Goal: Task Accomplishment & Management: Manage account settings

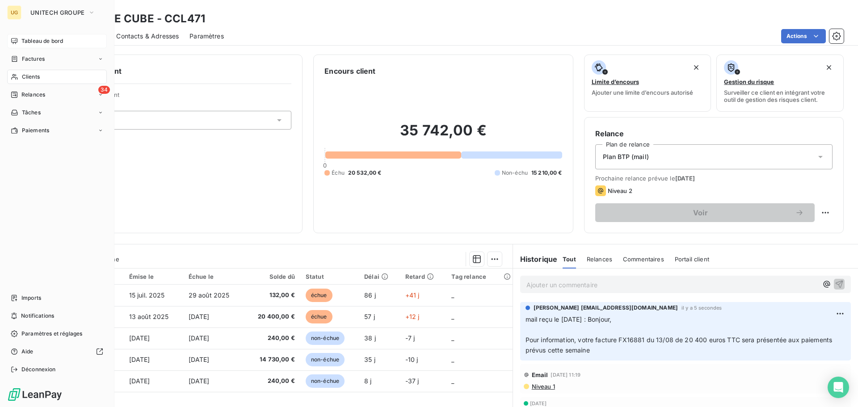
click at [24, 41] on span "Tableau de bord" at bounding box center [42, 41] width 42 height 8
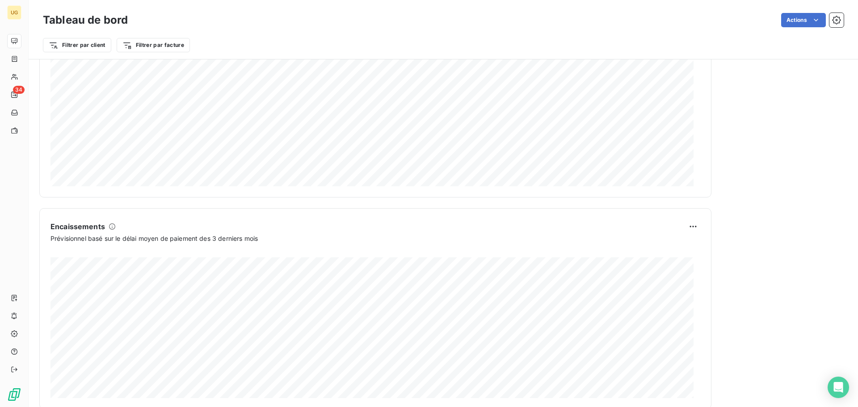
scroll to position [464, 0]
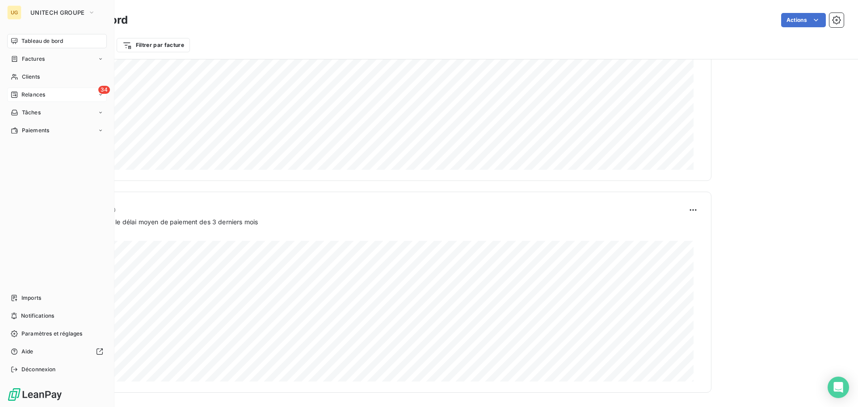
click at [35, 92] on span "Relances" at bounding box center [33, 95] width 24 height 8
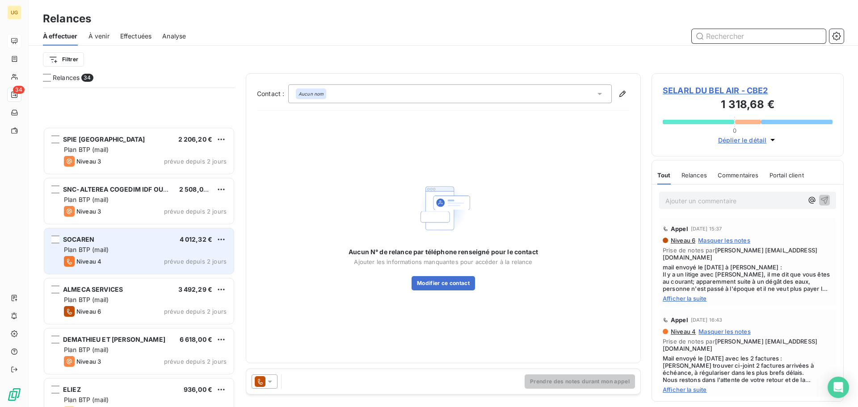
scroll to position [1382, 0]
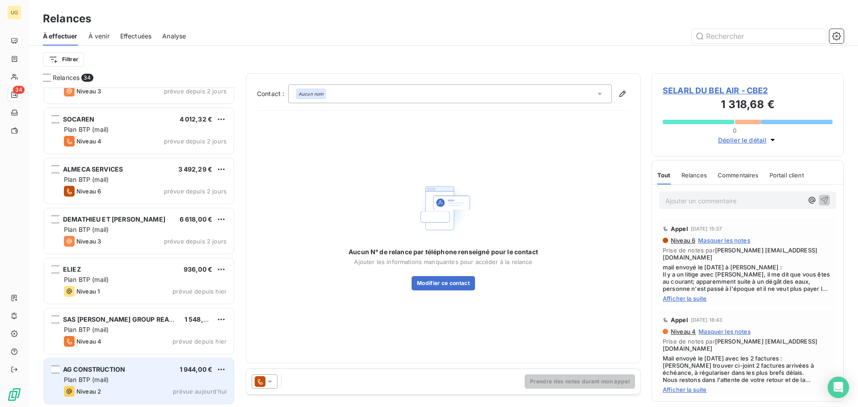
click at [134, 379] on div "Plan BTP (mail)" at bounding box center [145, 379] width 163 height 9
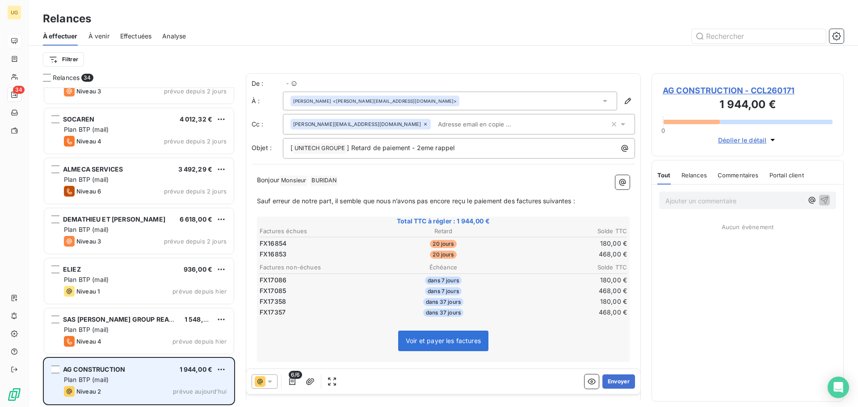
scroll to position [313, 185]
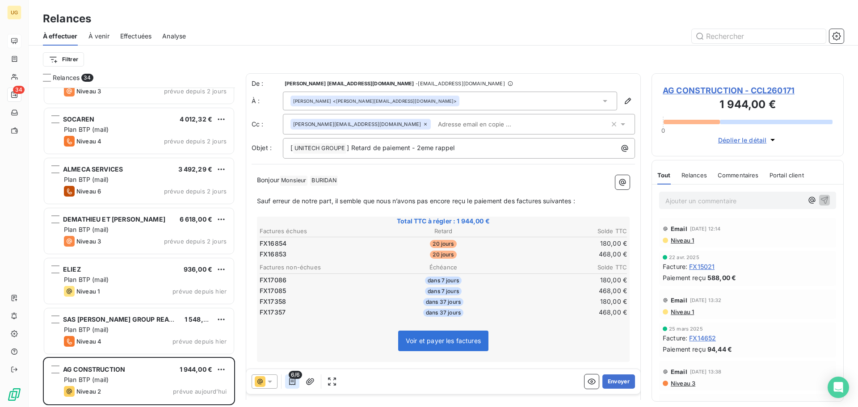
click at [291, 384] on icon "button" at bounding box center [292, 381] width 9 height 9
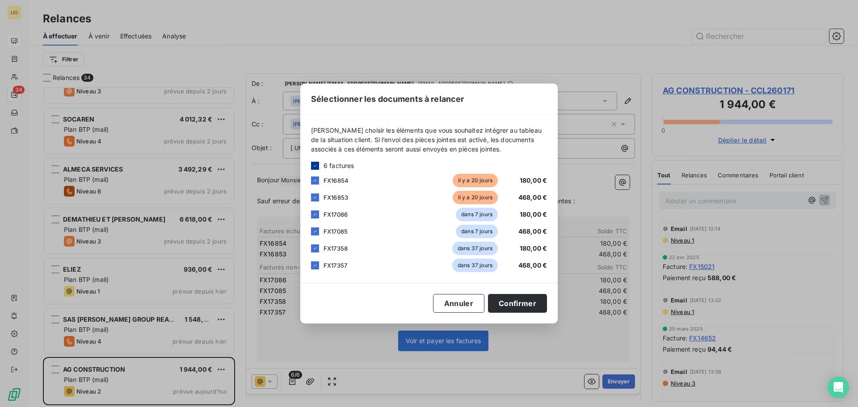
click at [315, 167] on icon at bounding box center [314, 165] width 5 height 5
click at [314, 179] on div at bounding box center [315, 180] width 8 height 8
click at [316, 196] on div at bounding box center [315, 197] width 8 height 8
click at [536, 308] on button "Confirmer" at bounding box center [517, 303] width 59 height 19
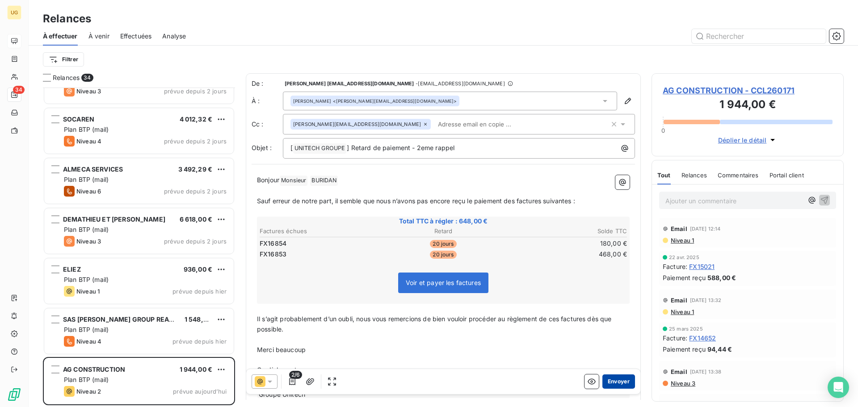
click at [618, 381] on button "Envoyer" at bounding box center [618, 381] width 33 height 14
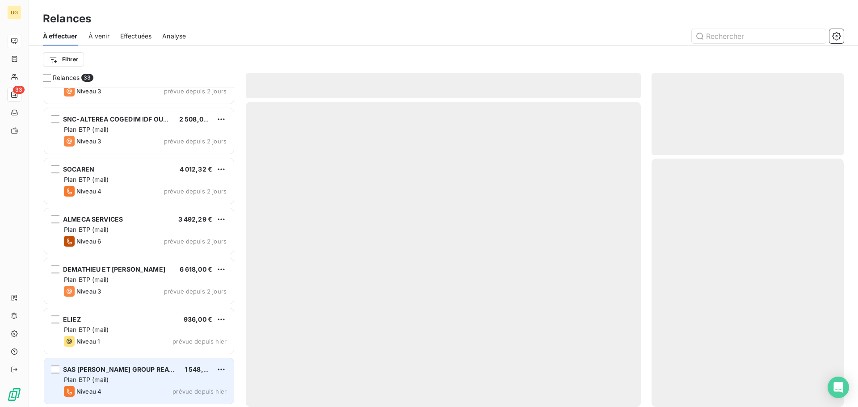
scroll to position [1331, 0]
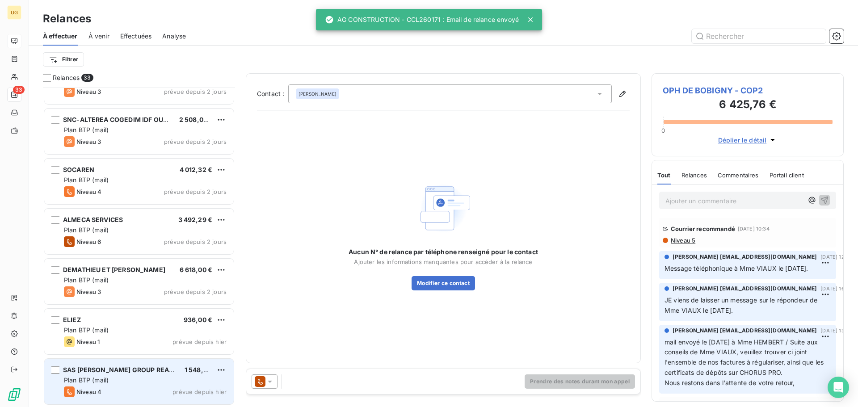
click at [113, 384] on div "Plan BTP (mail)" at bounding box center [145, 380] width 163 height 9
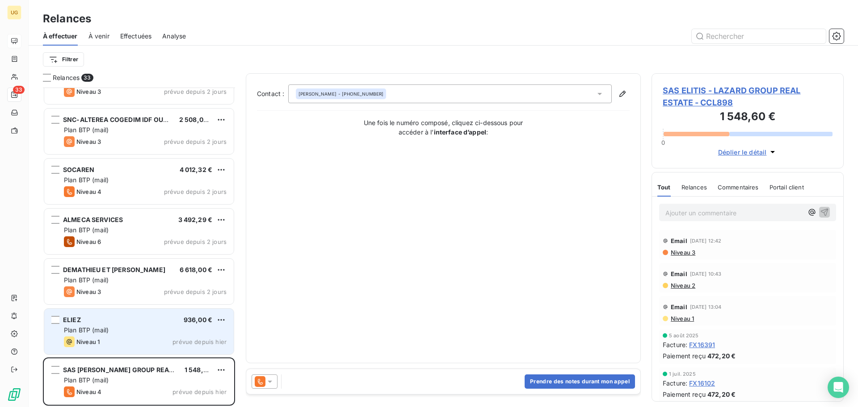
click at [123, 336] on div "Niveau 1 prévue depuis hier" at bounding box center [145, 341] width 163 height 11
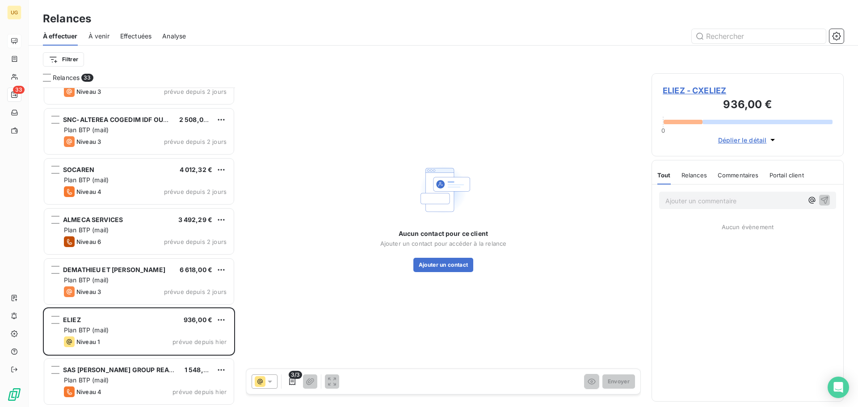
click at [697, 88] on span "ELIEZ - CXELIEZ" at bounding box center [747, 90] width 170 height 12
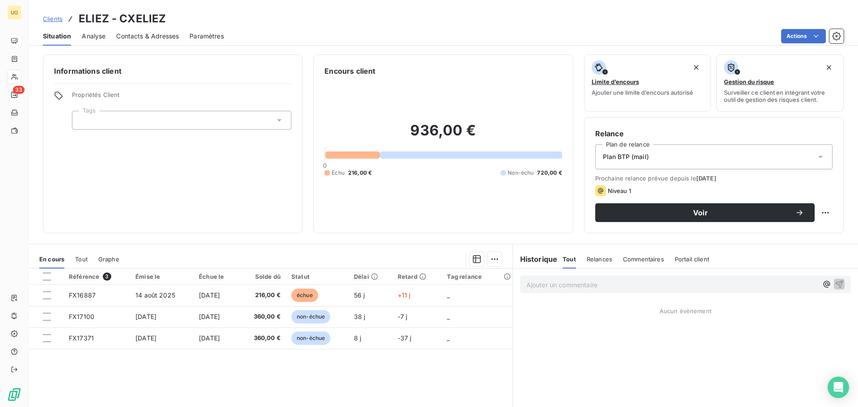
click at [133, 34] on span "Contacts & Adresses" at bounding box center [147, 36] width 63 height 9
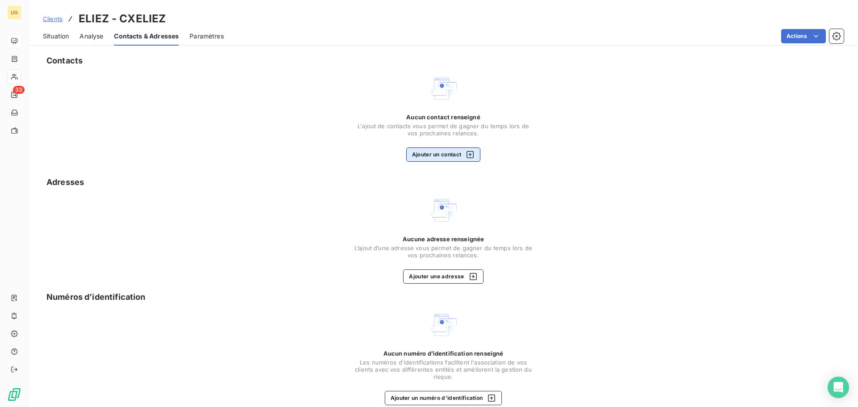
click at [417, 158] on button "Ajouter un contact" at bounding box center [443, 154] width 75 height 14
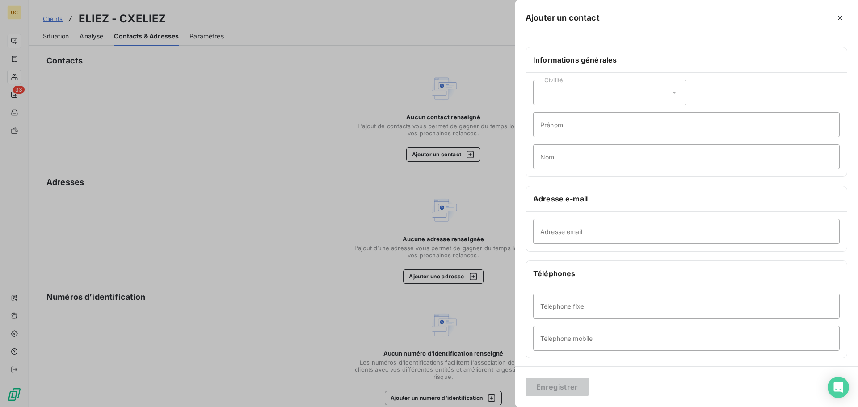
click at [560, 90] on div "Civilité" at bounding box center [609, 92] width 153 height 25
click at [568, 121] on li "Madame" at bounding box center [609, 115] width 153 height 16
click at [545, 228] on input "Adresse email" at bounding box center [686, 231] width 306 height 25
paste input "[EMAIL_ADDRESS][DOMAIN_NAME]"
type input "[EMAIL_ADDRESS][DOMAIN_NAME]"
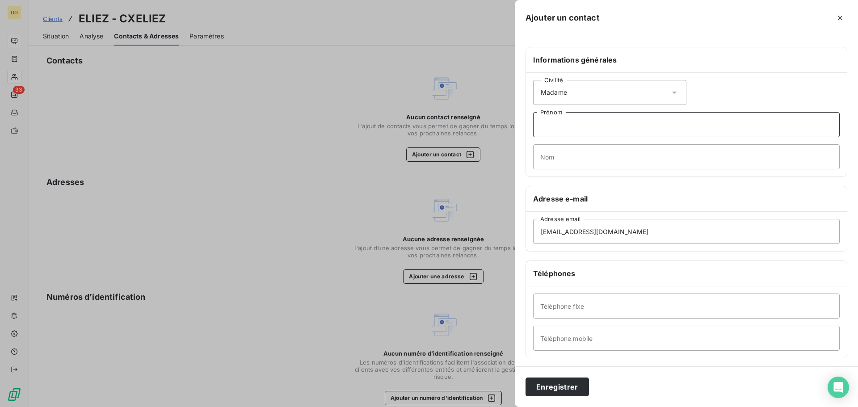
click at [547, 125] on input "Prénom" at bounding box center [686, 124] width 306 height 25
type input "[PERSON_NAME]"
click at [566, 389] on button "Enregistrer" at bounding box center [556, 386] width 63 height 19
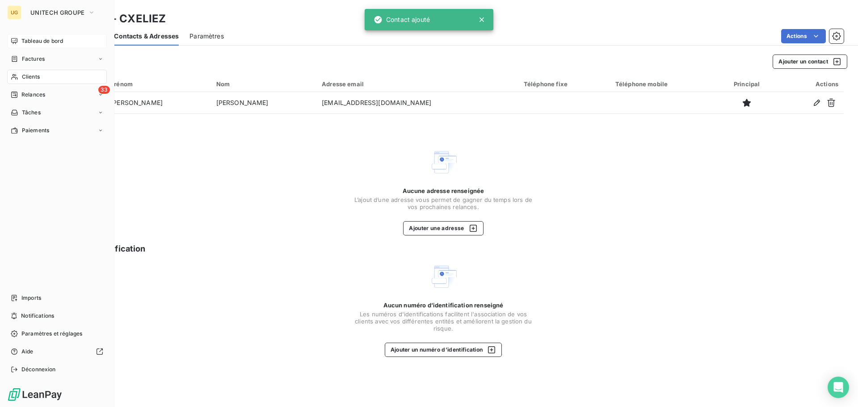
click at [28, 97] on span "Relances" at bounding box center [33, 95] width 24 height 8
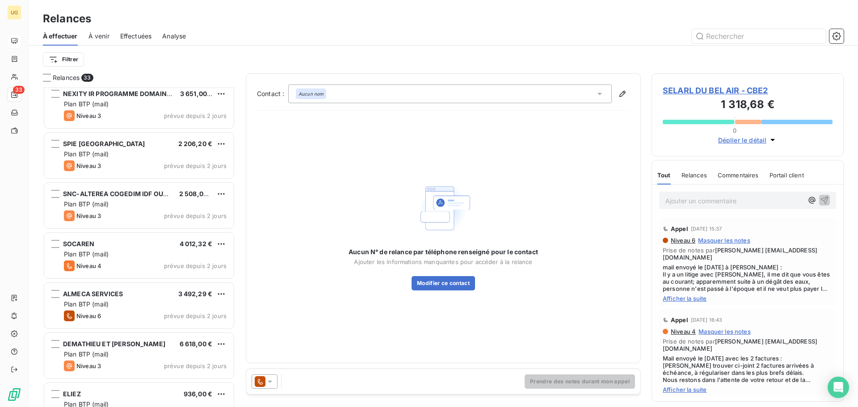
scroll to position [1332, 0]
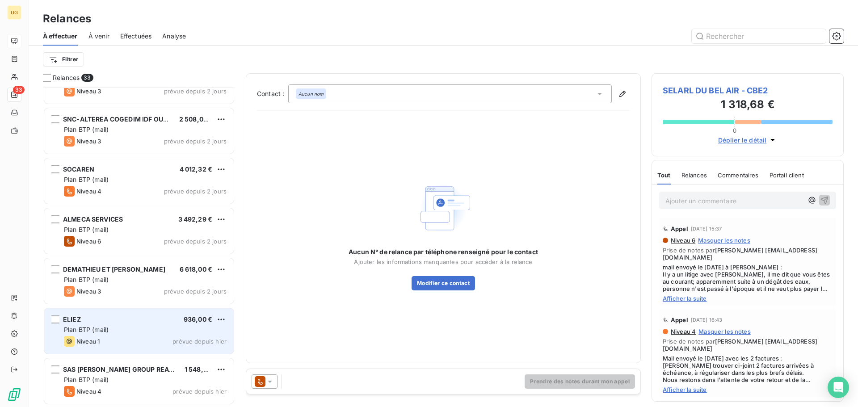
click at [168, 326] on div "Plan BTP (mail)" at bounding box center [145, 329] width 163 height 9
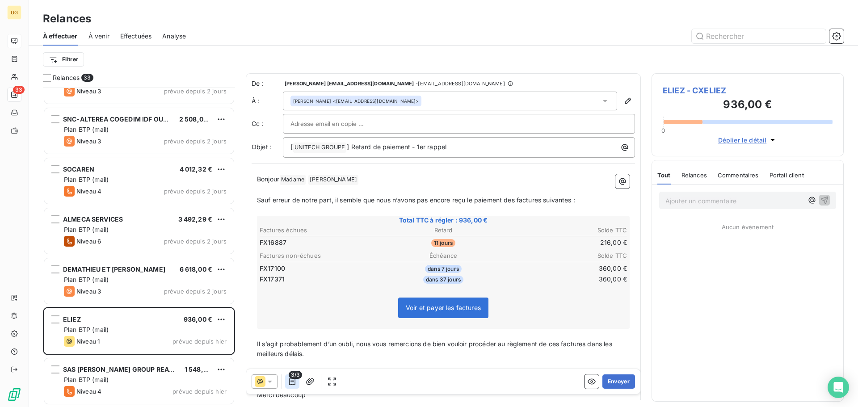
click at [293, 386] on button "button" at bounding box center [292, 381] width 14 height 14
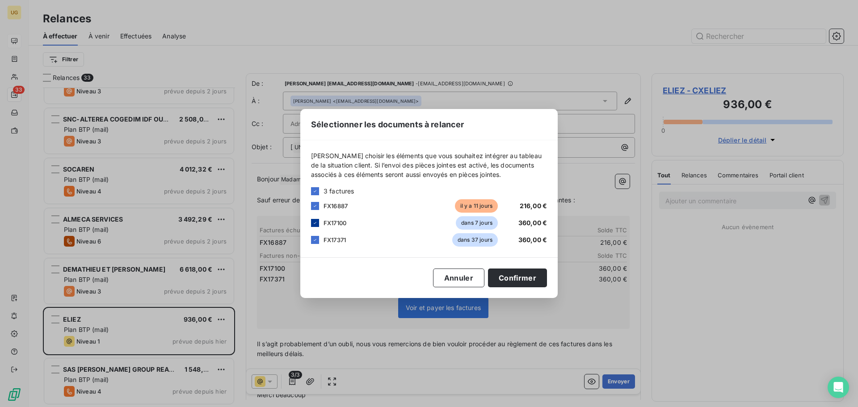
click at [317, 221] on icon at bounding box center [314, 222] width 5 height 5
click at [314, 239] on icon at bounding box center [314, 239] width 5 height 5
click at [519, 284] on button "Confirmer" at bounding box center [517, 277] width 59 height 19
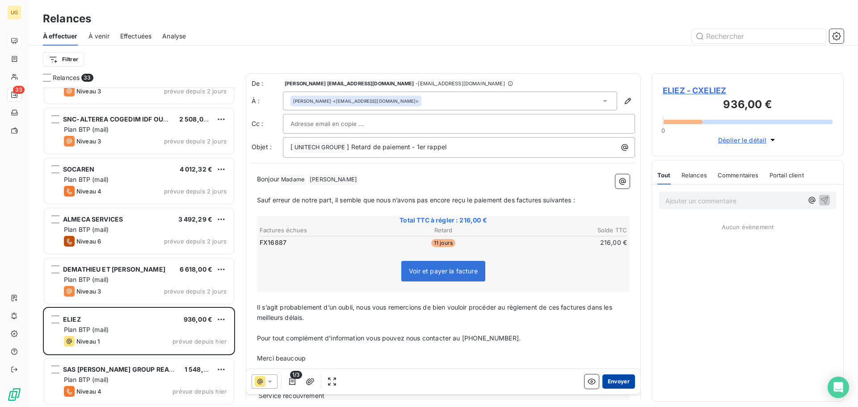
click at [612, 385] on button "Envoyer" at bounding box center [618, 381] width 33 height 14
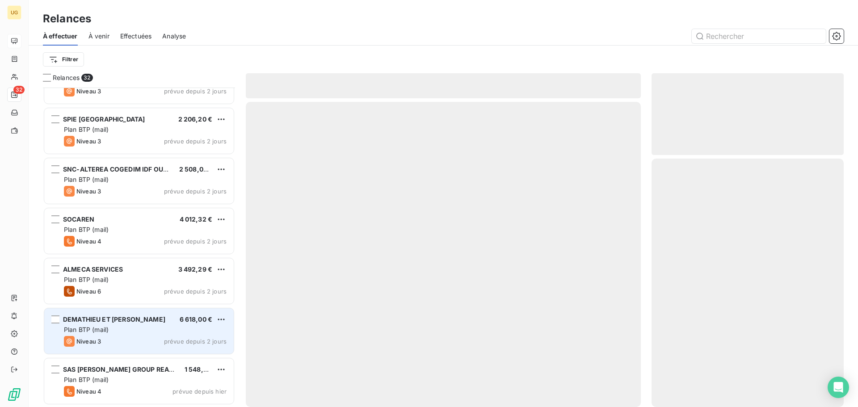
scroll to position [1281, 0]
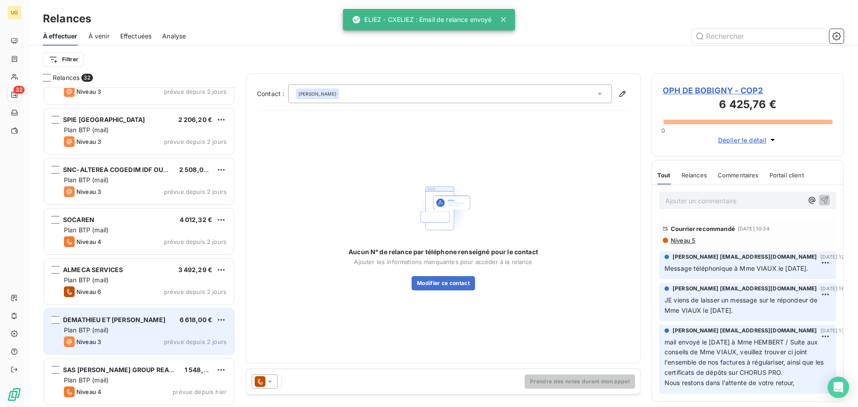
click at [104, 331] on span "Plan BTP (mail)" at bounding box center [86, 330] width 45 height 8
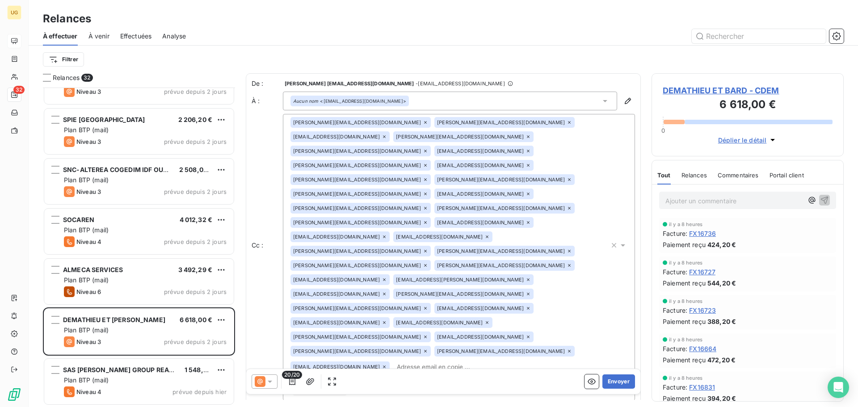
click at [275, 382] on div at bounding box center [264, 381] width 26 height 14
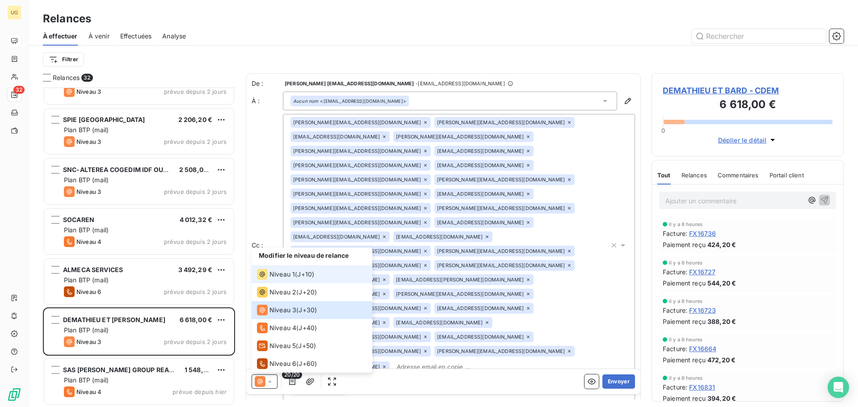
click at [282, 278] on span "Niveau 1" at bounding box center [281, 274] width 25 height 9
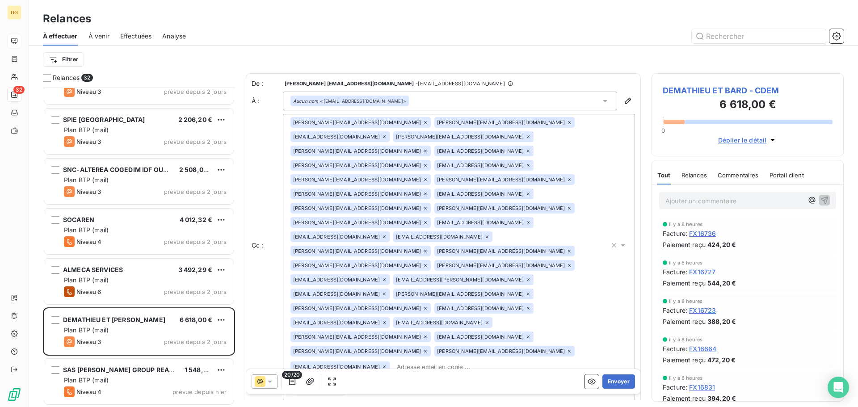
click at [463, 97] on div "Aucun nom <[EMAIL_ADDRESS][DOMAIN_NAME]>" at bounding box center [450, 101] width 334 height 19
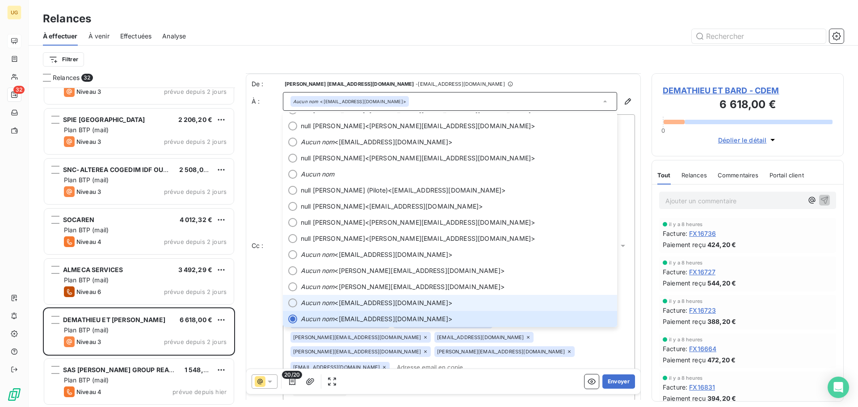
scroll to position [1, 0]
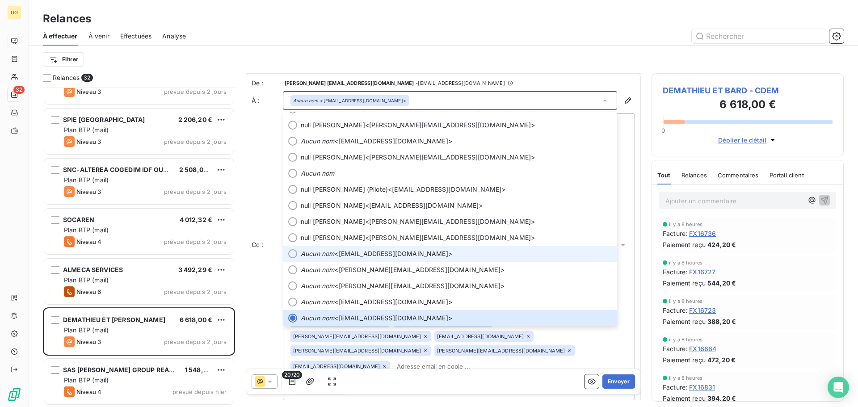
click at [386, 256] on span "Aucun nom <[EMAIL_ADDRESS][DOMAIN_NAME]>" at bounding box center [456, 253] width 311 height 9
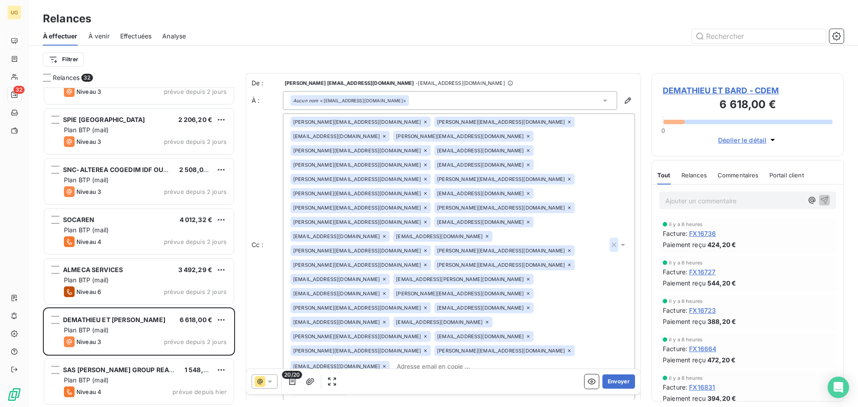
click at [609, 240] on icon "button" at bounding box center [613, 244] width 9 height 9
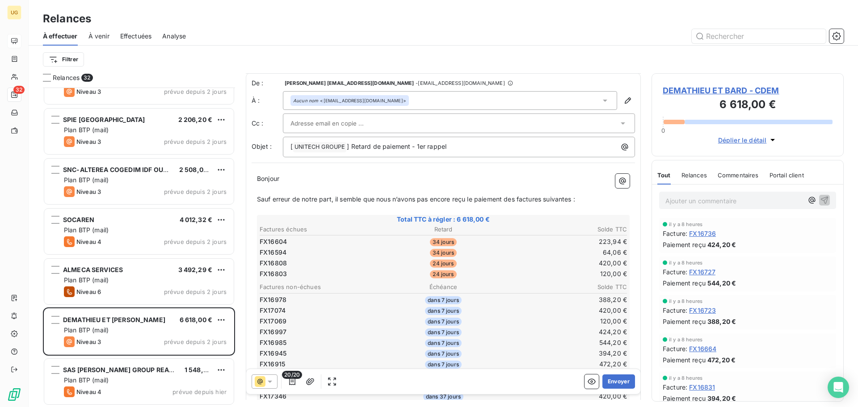
click at [534, 66] on div "Filtrer" at bounding box center [443, 59] width 800 height 17
click at [297, 382] on button "button" at bounding box center [292, 381] width 14 height 14
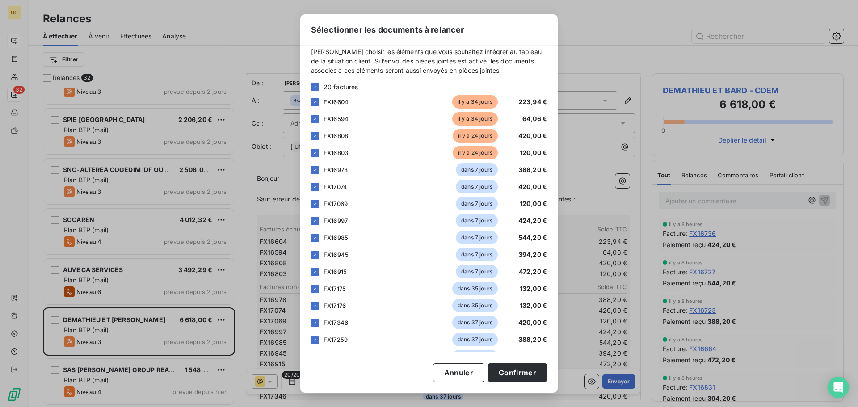
scroll to position [0, 0]
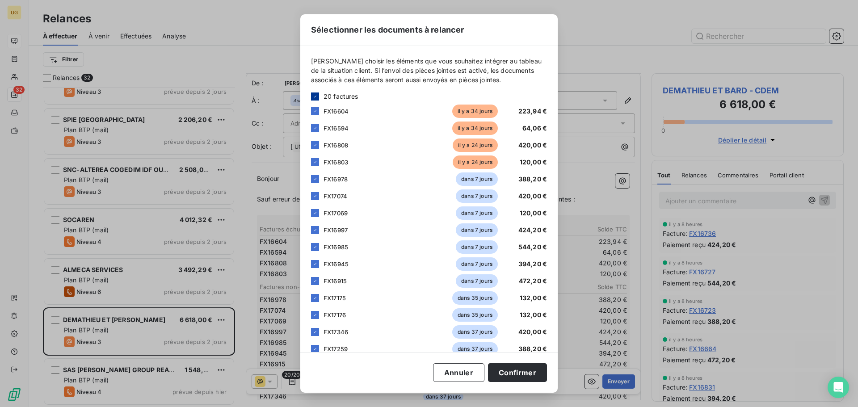
click at [314, 95] on icon at bounding box center [314, 96] width 5 height 5
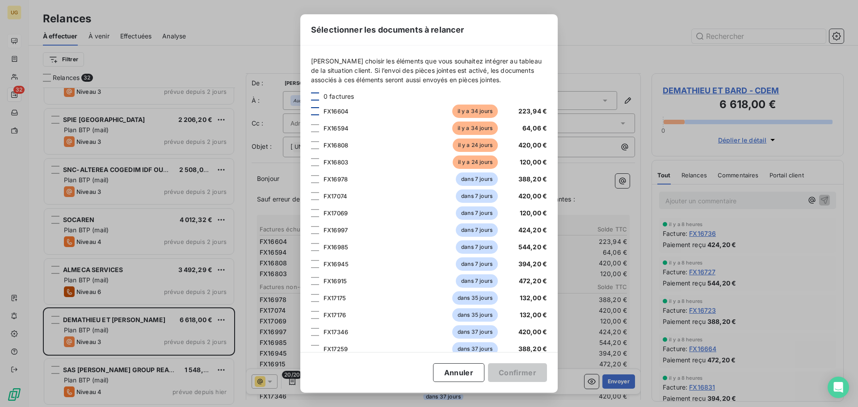
click at [315, 112] on div at bounding box center [315, 111] width 8 height 8
click at [314, 127] on div at bounding box center [315, 128] width 8 height 8
click at [316, 146] on div at bounding box center [315, 145] width 8 height 8
click at [316, 162] on div at bounding box center [315, 162] width 8 height 8
click at [511, 374] on button "Confirmer" at bounding box center [517, 372] width 59 height 19
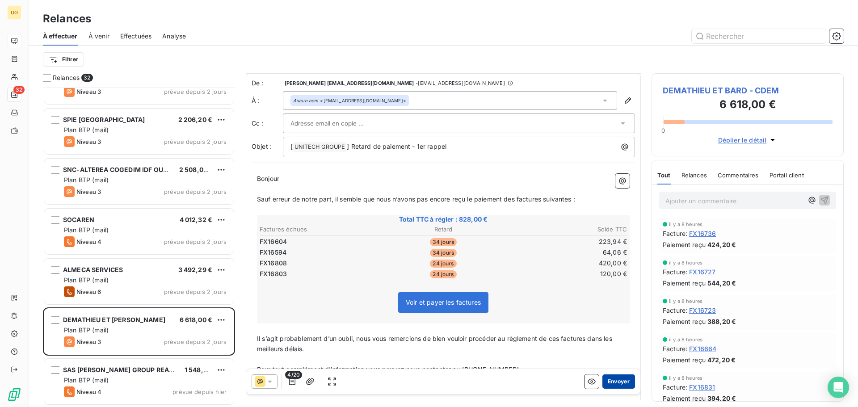
click at [610, 381] on button "Envoyer" at bounding box center [618, 381] width 33 height 14
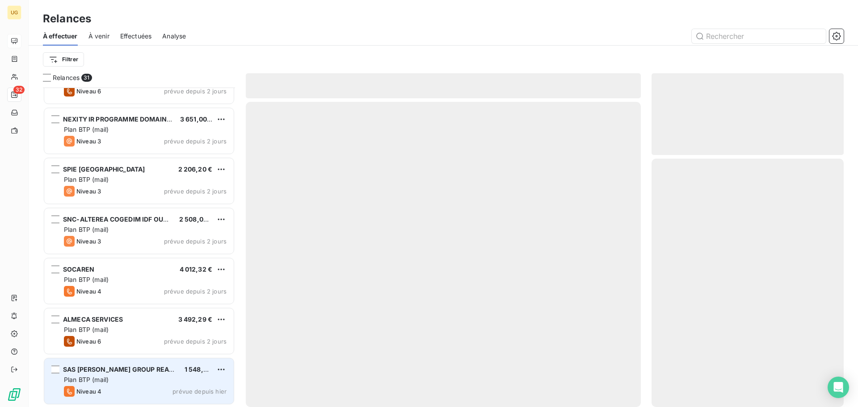
scroll to position [1231, 0]
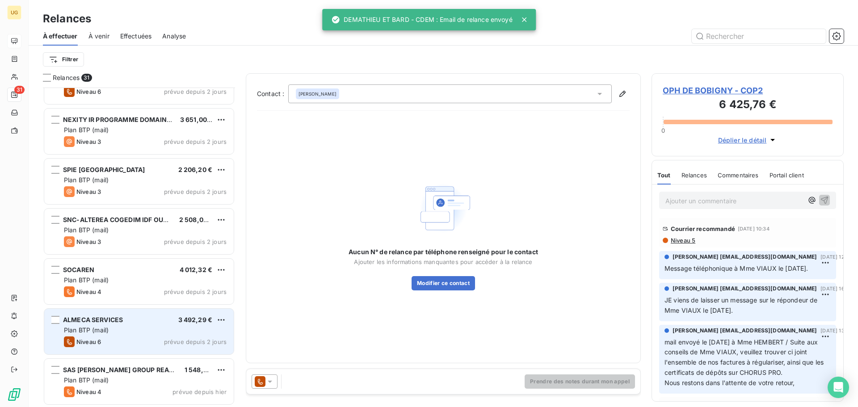
click at [135, 328] on div "Plan BTP (mail)" at bounding box center [145, 330] width 163 height 9
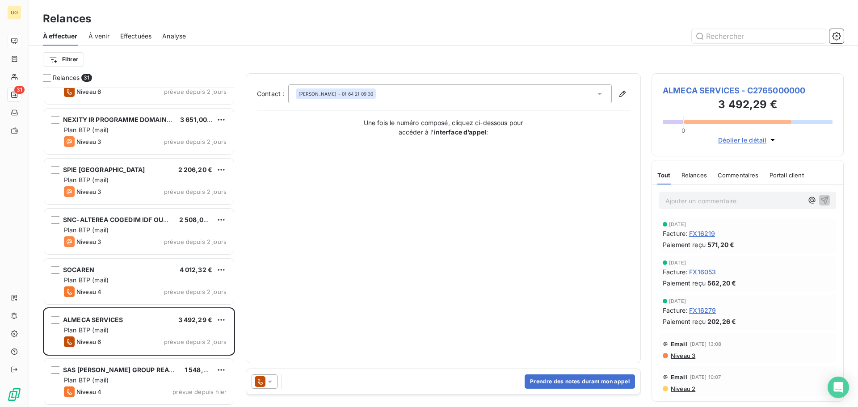
click at [269, 383] on icon at bounding box center [269, 381] width 9 height 9
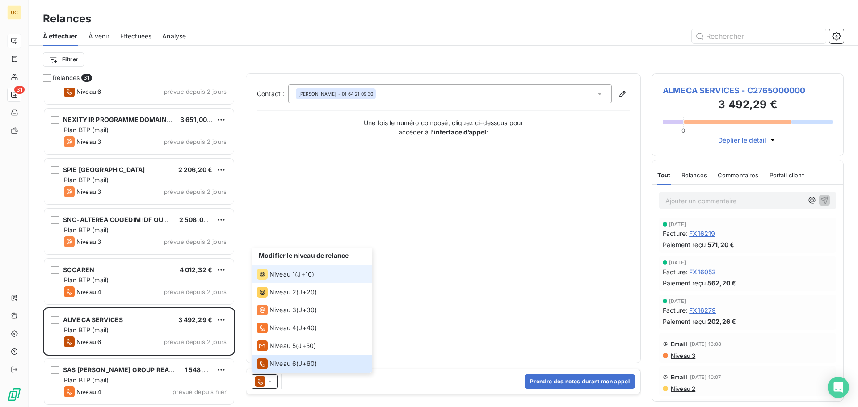
click at [291, 273] on span "Niveau 1" at bounding box center [281, 274] width 25 height 9
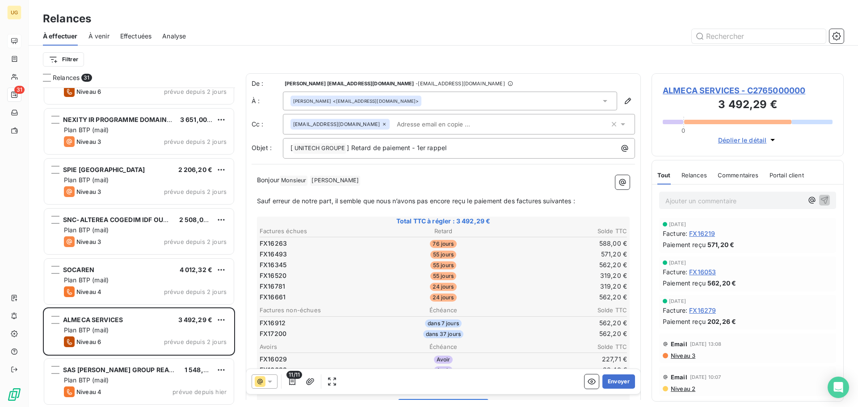
click at [435, 105] on div "[PERSON_NAME] <[EMAIL_ADDRESS][DOMAIN_NAME]>" at bounding box center [450, 101] width 334 height 19
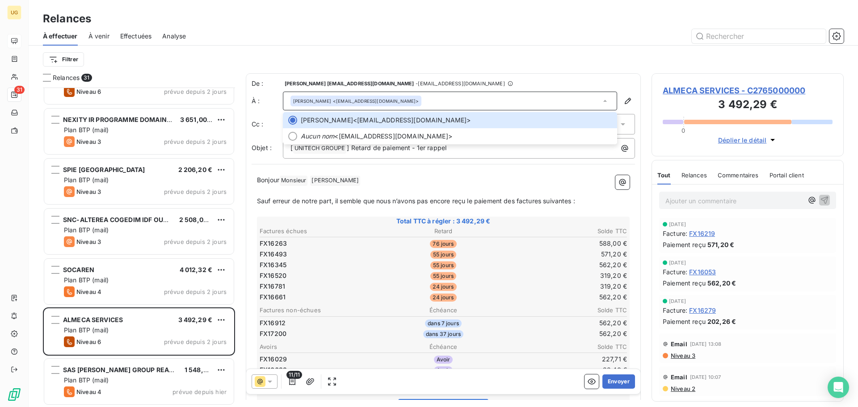
click at [456, 59] on div "Filtrer" at bounding box center [443, 59] width 800 height 17
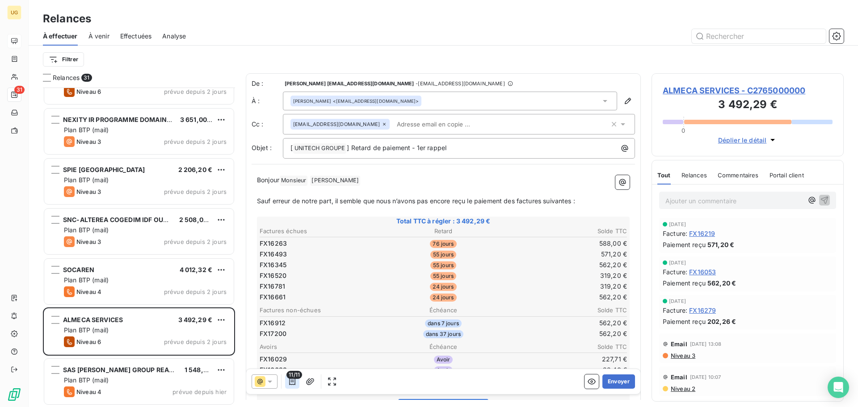
click at [291, 381] on icon "button" at bounding box center [292, 381] width 6 height 7
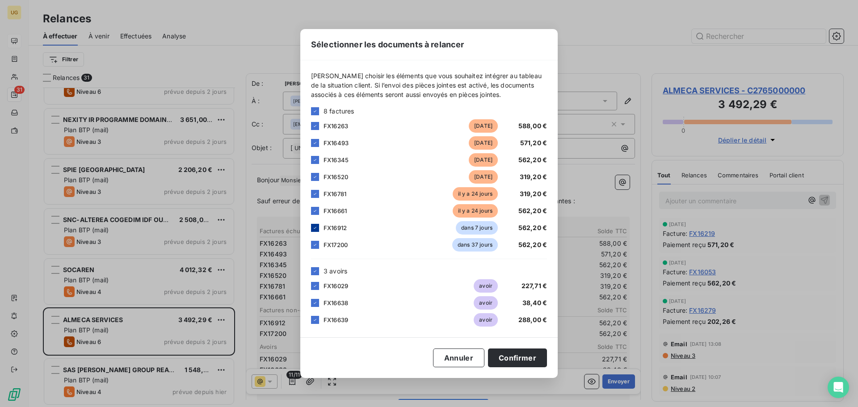
drag, startPoint x: 318, startPoint y: 227, endPoint x: 317, endPoint y: 248, distance: 21.0
click at [318, 227] on div at bounding box center [315, 228] width 8 height 8
click at [311, 243] on div at bounding box center [315, 245] width 8 height 8
click at [520, 361] on button "Confirmer" at bounding box center [517, 357] width 59 height 19
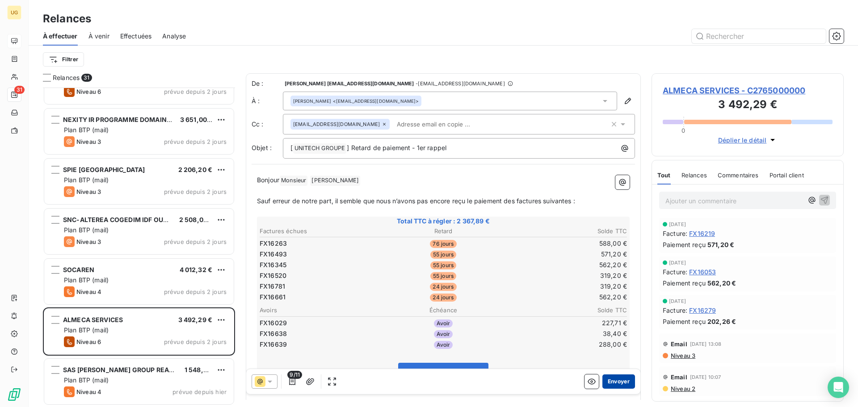
click at [609, 383] on button "Envoyer" at bounding box center [618, 381] width 33 height 14
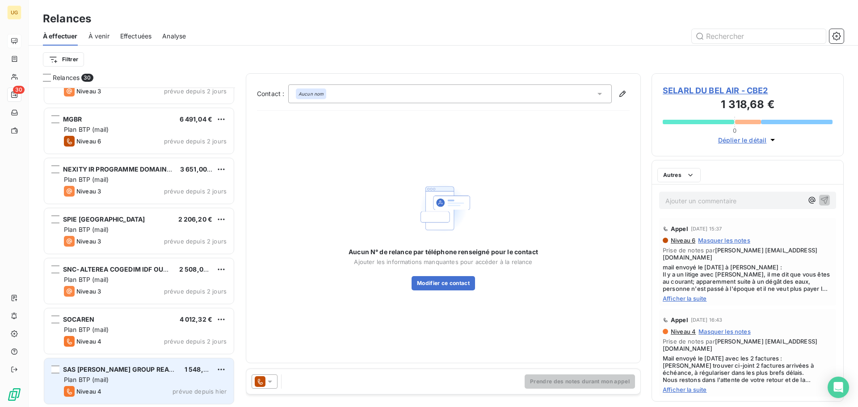
scroll to position [1181, 0]
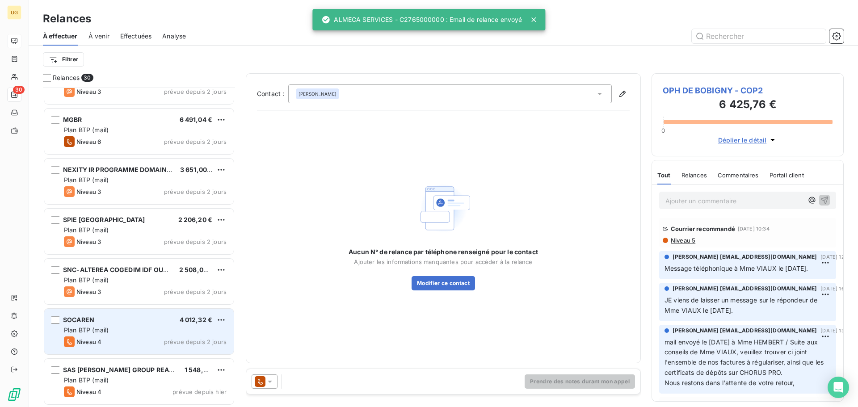
click at [123, 331] on div "Plan BTP (mail)" at bounding box center [145, 330] width 163 height 9
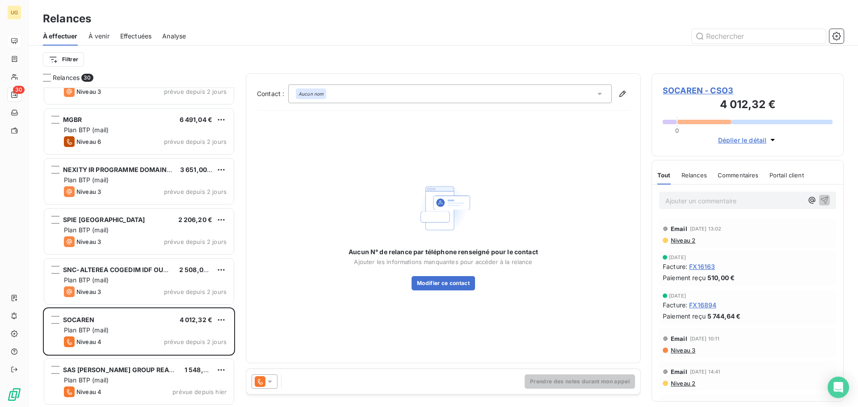
click at [268, 385] on icon at bounding box center [269, 381] width 9 height 9
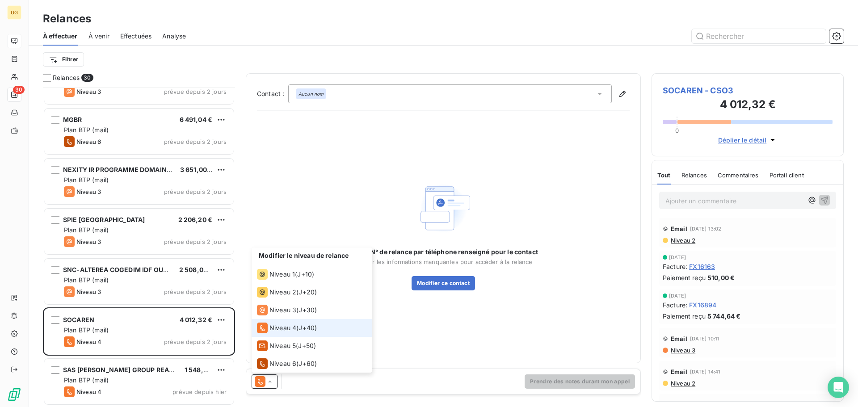
click at [677, 240] on span "Niveau 2" at bounding box center [681, 240] width 25 height 7
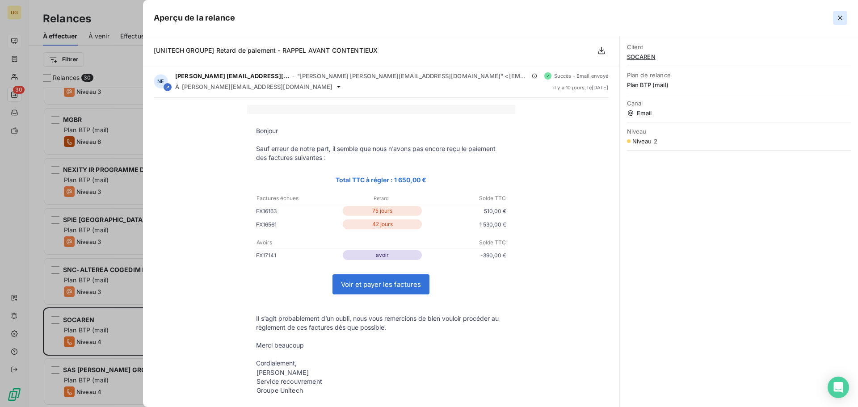
click at [841, 17] on icon "button" at bounding box center [839, 18] width 4 height 4
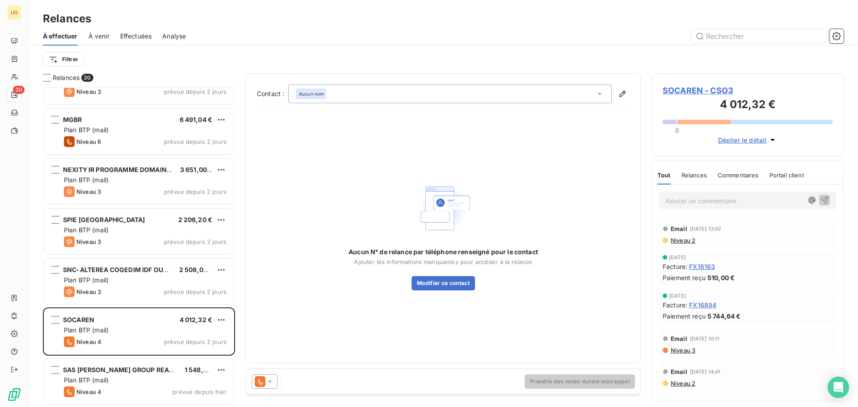
click at [270, 381] on icon at bounding box center [270, 382] width 4 height 2
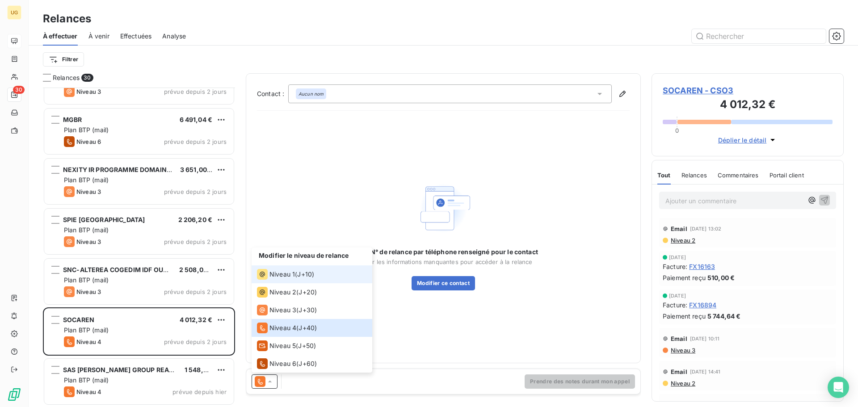
click at [278, 275] on span "Niveau 1" at bounding box center [281, 274] width 25 height 9
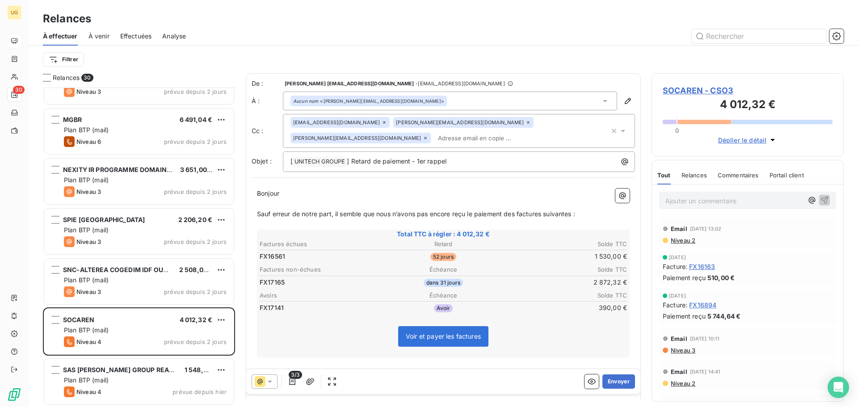
click at [690, 243] on span "Niveau 2" at bounding box center [681, 240] width 25 height 7
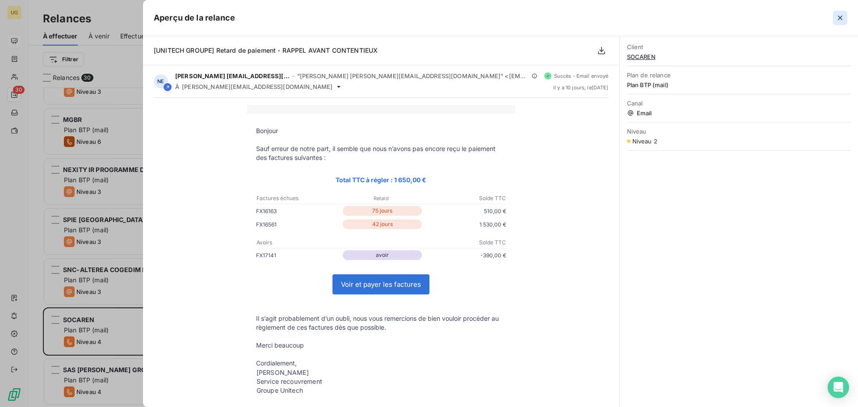
click at [836, 19] on icon "button" at bounding box center [839, 17] width 9 height 9
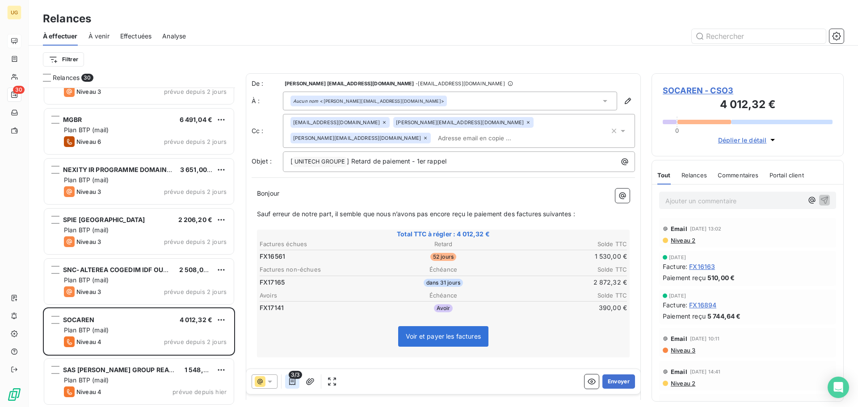
click at [290, 385] on icon "button" at bounding box center [292, 381] width 9 height 9
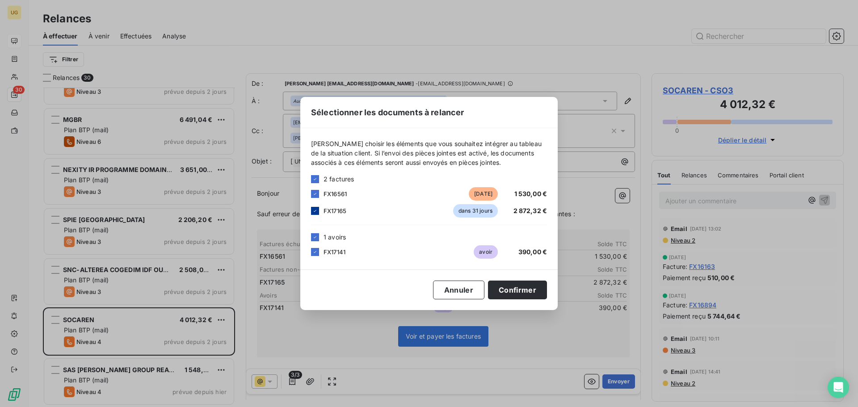
click at [315, 209] on icon at bounding box center [314, 210] width 5 height 5
click at [505, 294] on button "Confirmer" at bounding box center [517, 289] width 59 height 19
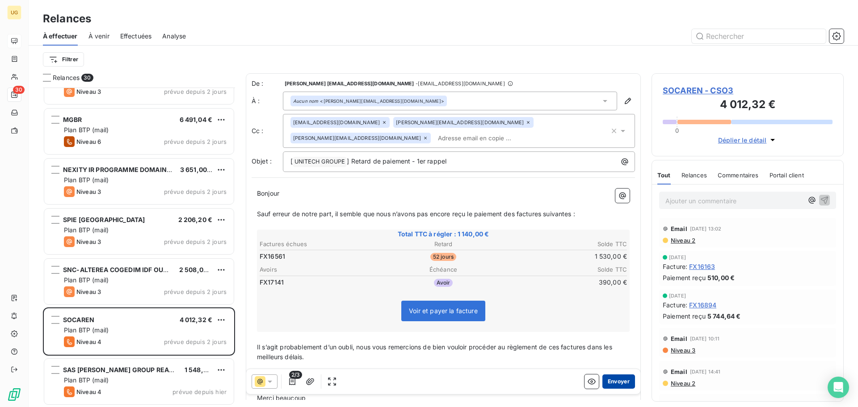
click at [614, 380] on button "Envoyer" at bounding box center [618, 381] width 33 height 14
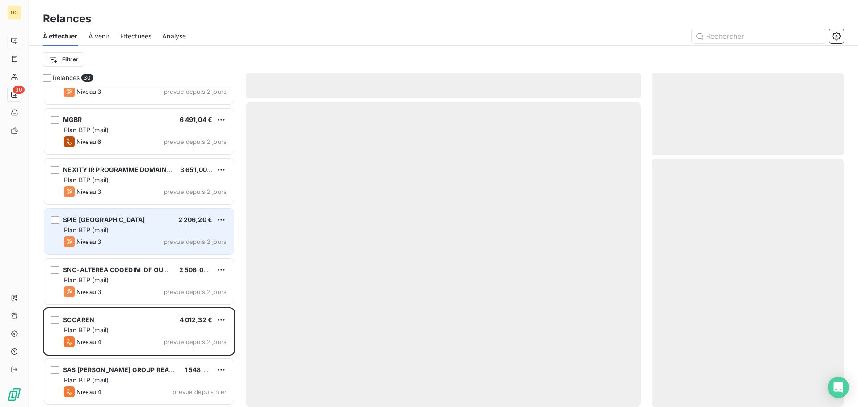
scroll to position [1131, 0]
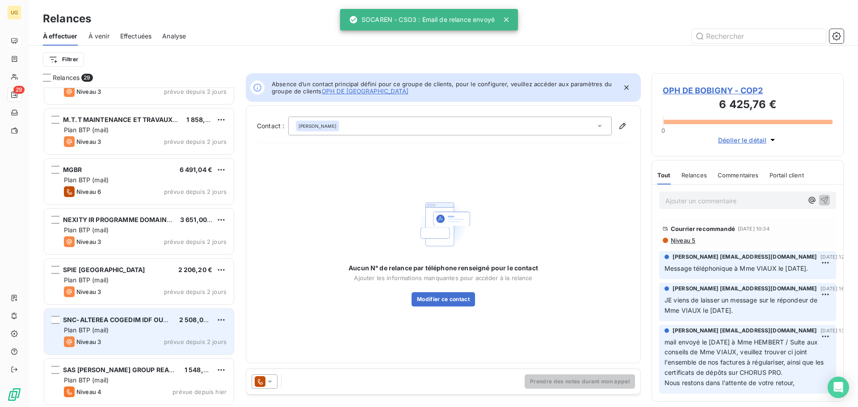
click at [112, 331] on div "Plan BTP (mail)" at bounding box center [145, 330] width 163 height 9
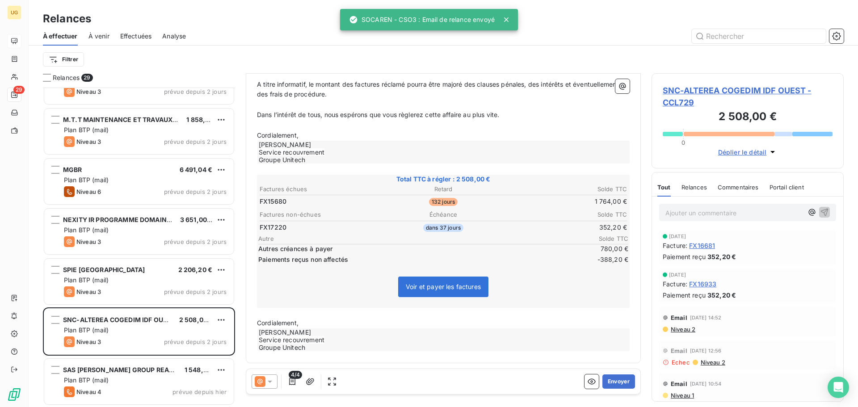
scroll to position [243, 0]
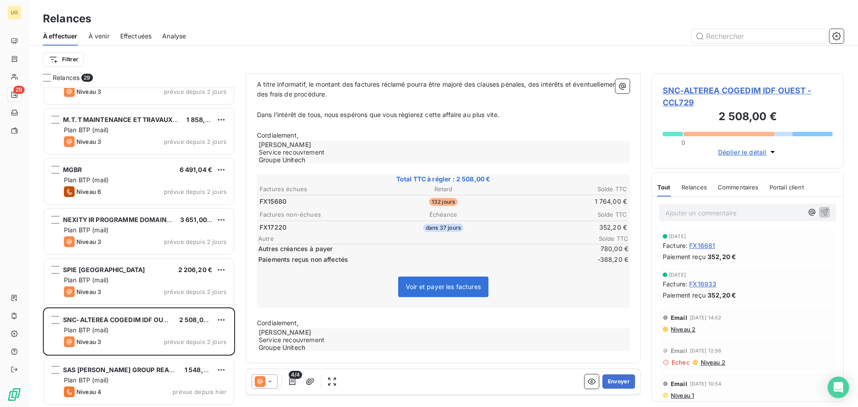
click at [268, 382] on icon at bounding box center [269, 381] width 9 height 9
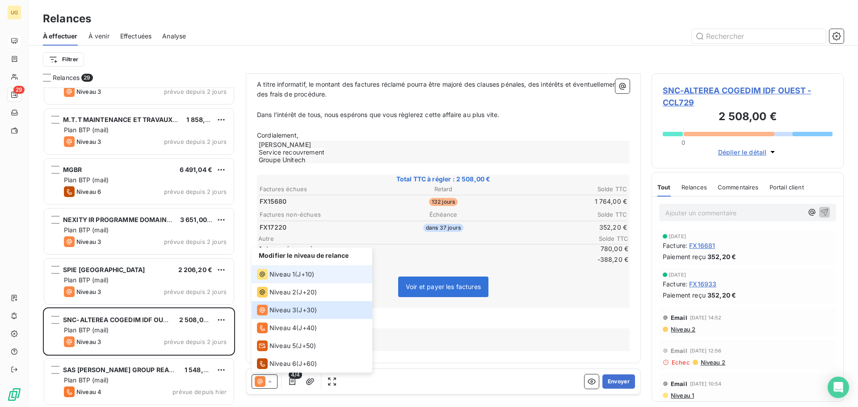
click at [279, 274] on span "Niveau 1" at bounding box center [281, 274] width 25 height 9
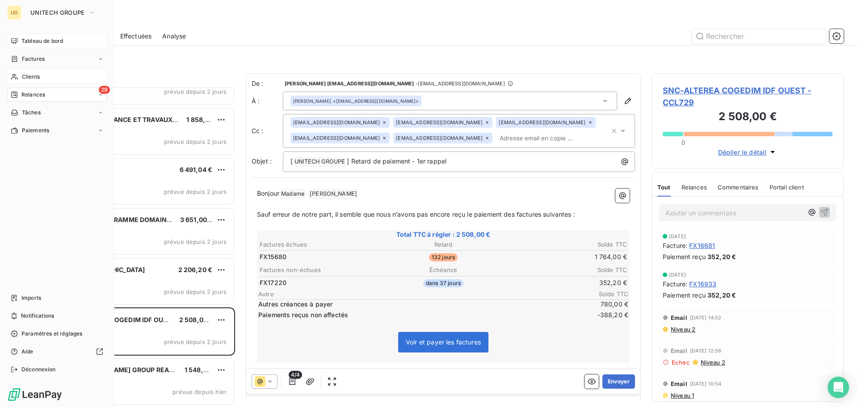
click at [35, 73] on span "Clients" at bounding box center [31, 77] width 18 height 8
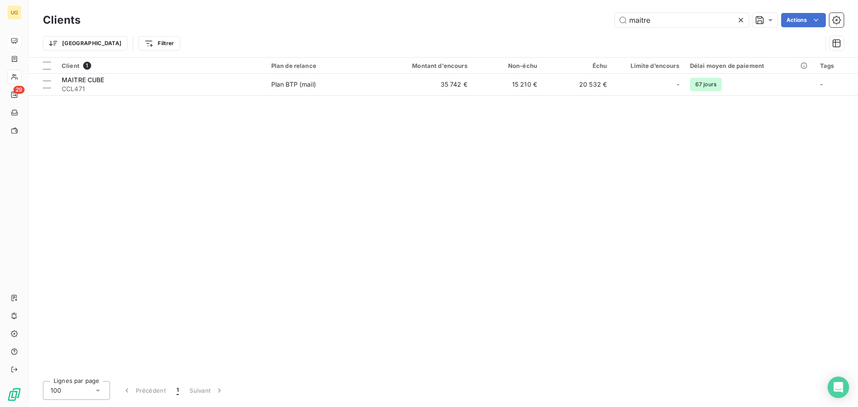
drag, startPoint x: 682, startPoint y: 14, endPoint x: 604, endPoint y: 28, distance: 78.4
click at [604, 28] on div "Clients maitre Actions" at bounding box center [443, 20] width 800 height 19
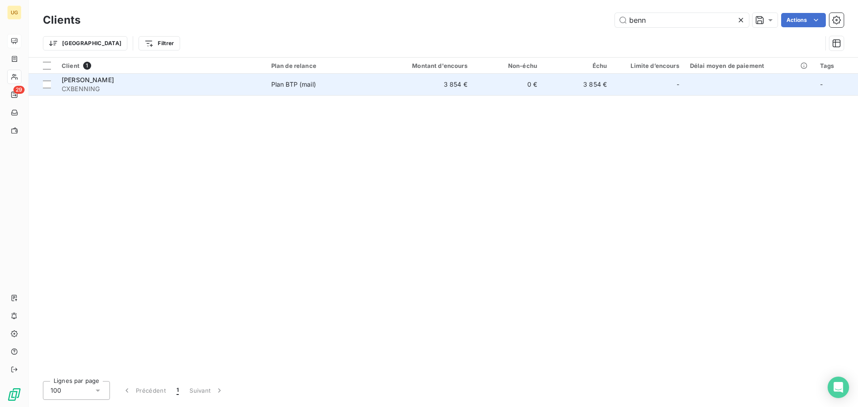
type input "benn"
click at [526, 85] on td "0 €" at bounding box center [508, 84] width 70 height 21
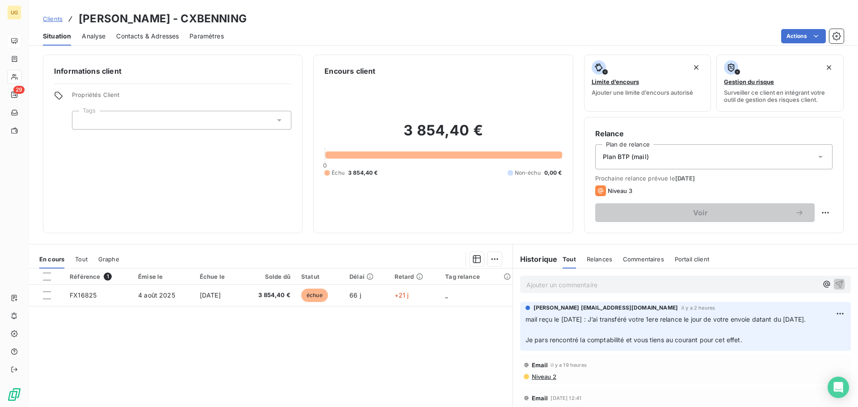
click at [552, 283] on p "Ajouter un commentaire ﻿" at bounding box center [671, 284] width 291 height 11
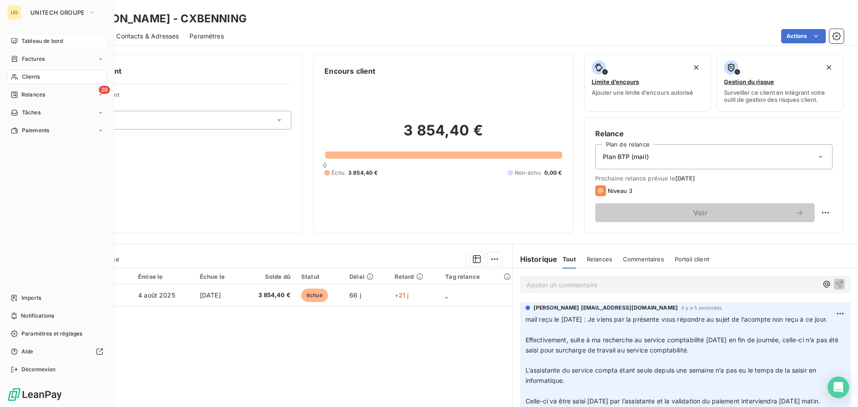
click at [26, 93] on span "Relances" at bounding box center [33, 95] width 24 height 8
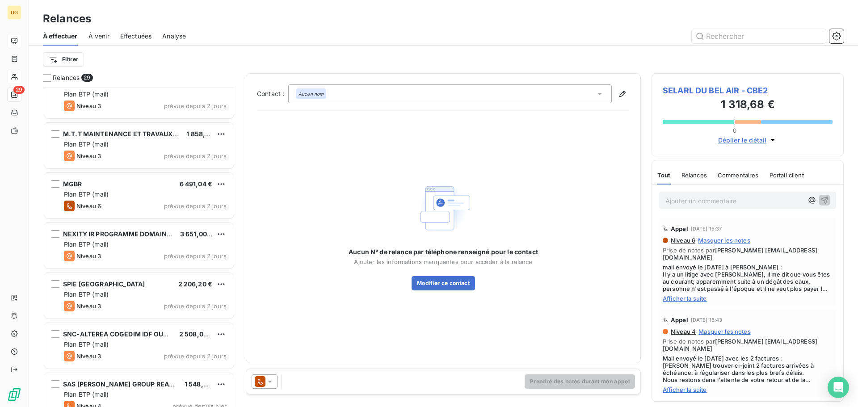
scroll to position [1132, 0]
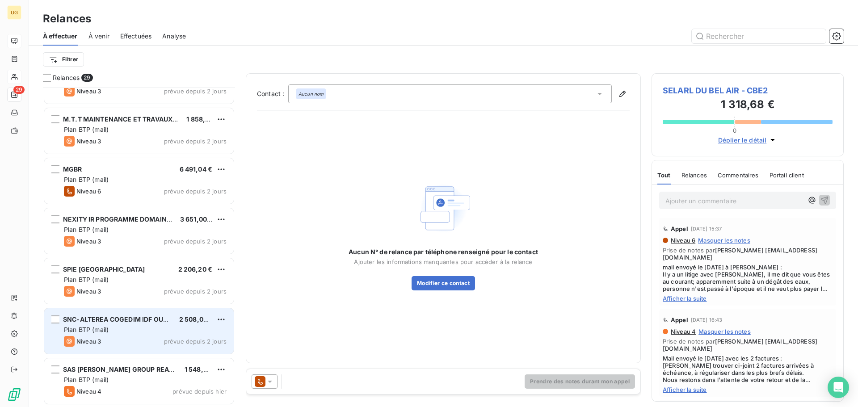
click at [159, 328] on div "Plan BTP (mail)" at bounding box center [145, 329] width 163 height 9
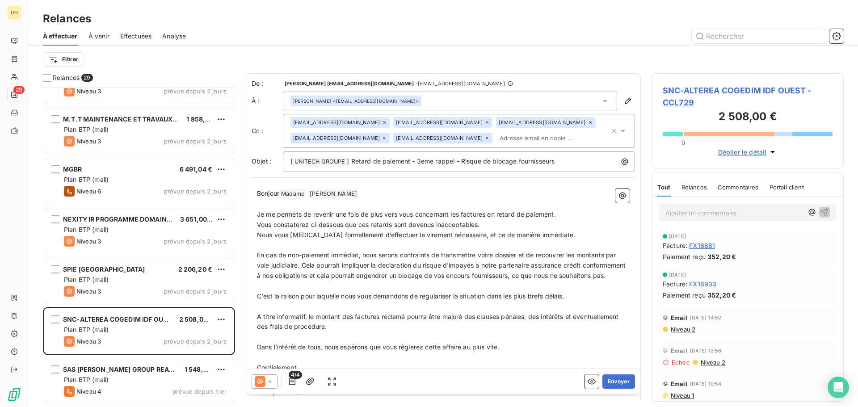
click at [269, 381] on icon at bounding box center [270, 382] width 4 height 2
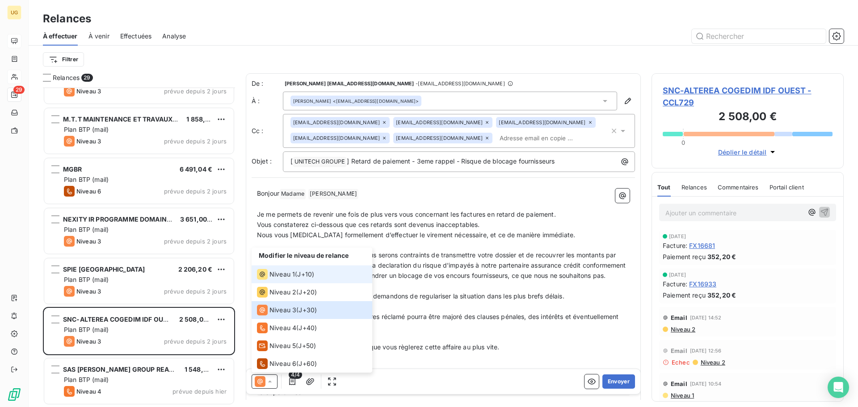
click at [287, 277] on span "Niveau 1" at bounding box center [281, 274] width 25 height 9
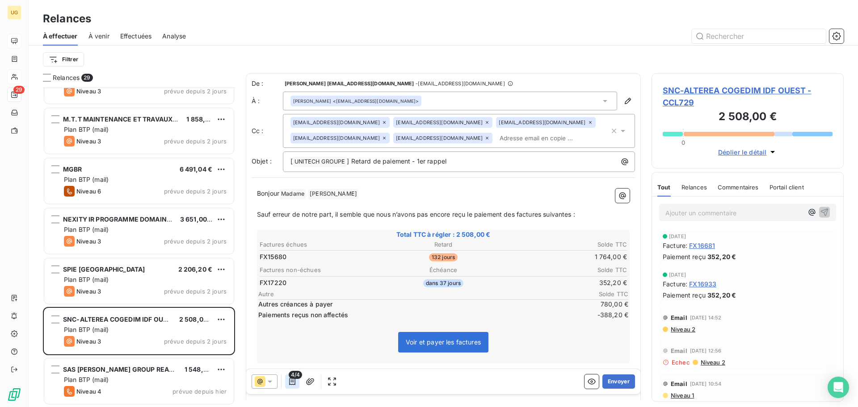
click at [293, 384] on icon "button" at bounding box center [292, 381] width 9 height 9
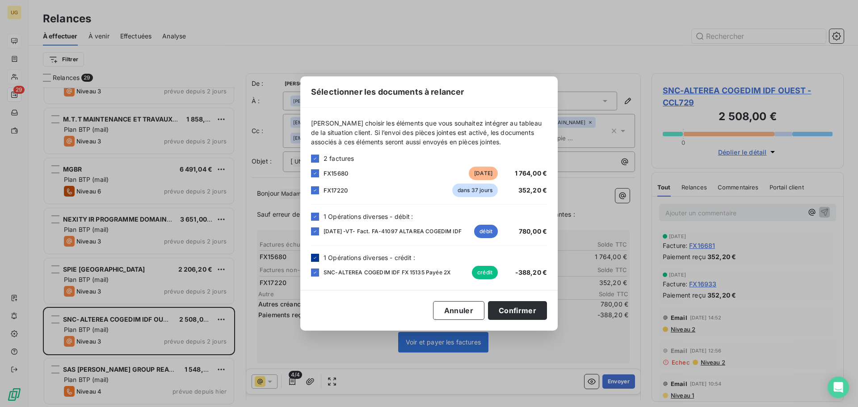
click at [317, 259] on icon at bounding box center [314, 257] width 5 height 5
click at [313, 215] on icon at bounding box center [314, 216] width 5 height 5
click at [311, 191] on div at bounding box center [315, 190] width 8 height 8
click at [513, 315] on button "Confirmer" at bounding box center [517, 310] width 59 height 19
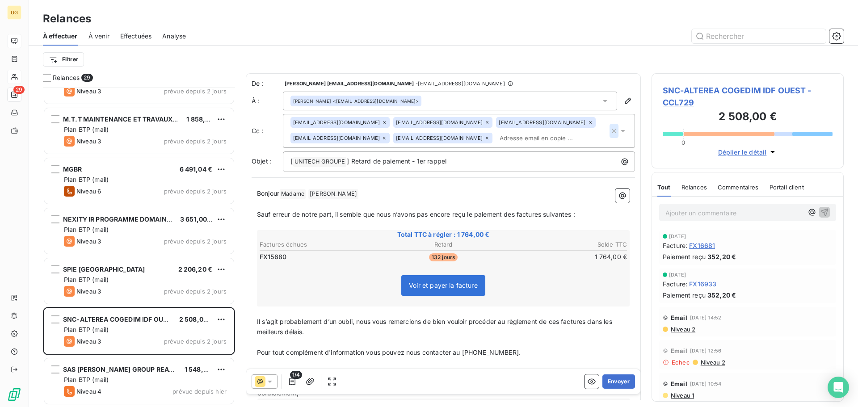
click at [611, 130] on icon "button" at bounding box center [613, 131] width 4 height 4
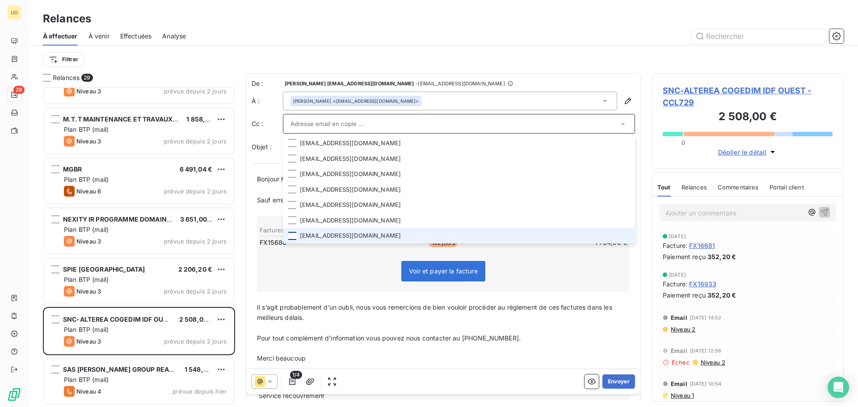
click at [292, 236] on div at bounding box center [292, 236] width 8 height 8
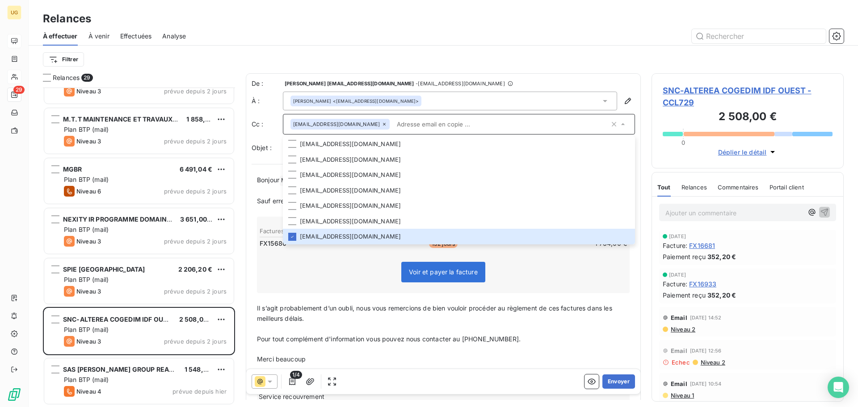
click at [402, 126] on input "text" at bounding box center [501, 123] width 216 height 13
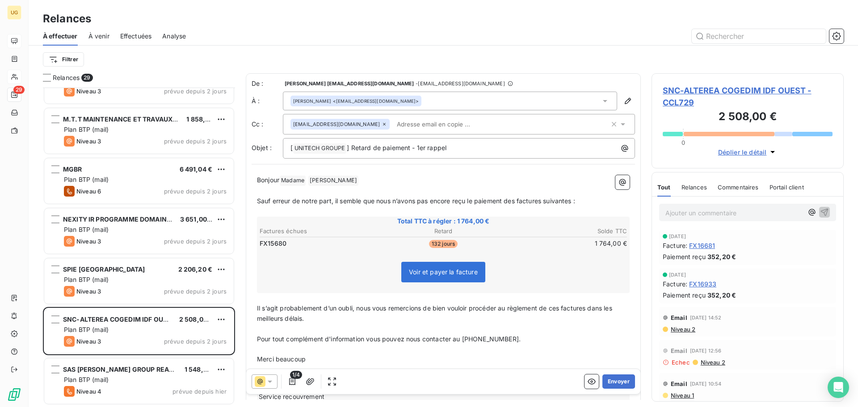
paste input "[EMAIL_ADDRESS][DOMAIN_NAME]"
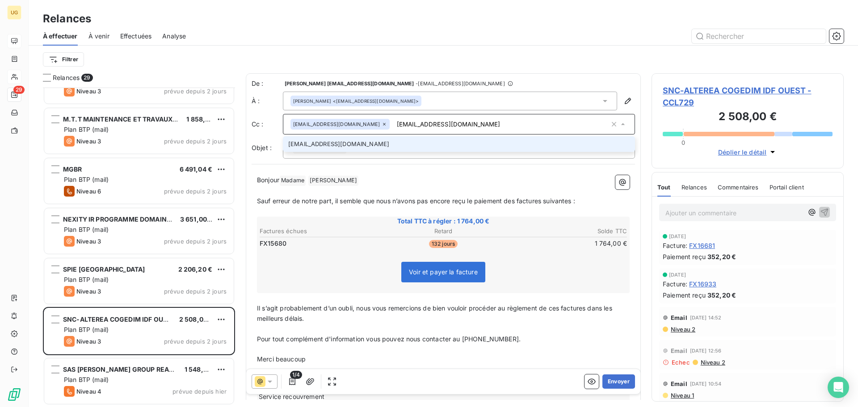
type input "[EMAIL_ADDRESS][DOMAIN_NAME]"
click at [329, 145] on li "[EMAIL_ADDRESS][DOMAIN_NAME]" at bounding box center [459, 144] width 352 height 16
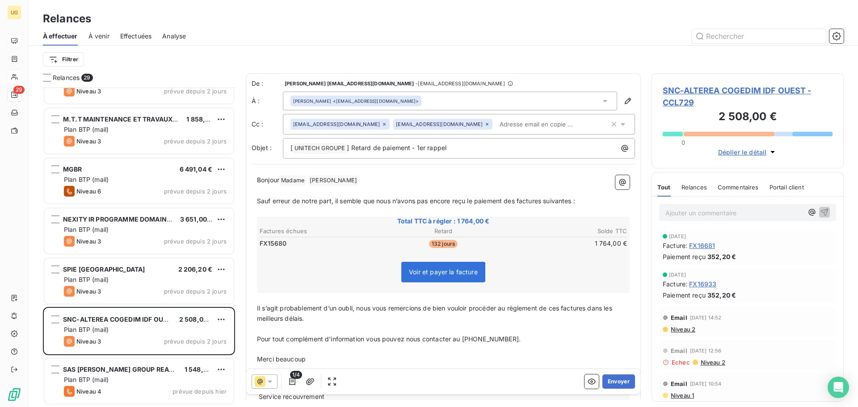
click at [440, 63] on div "Filtrer" at bounding box center [443, 59] width 800 height 17
click at [611, 382] on button "Envoyer" at bounding box center [618, 381] width 33 height 14
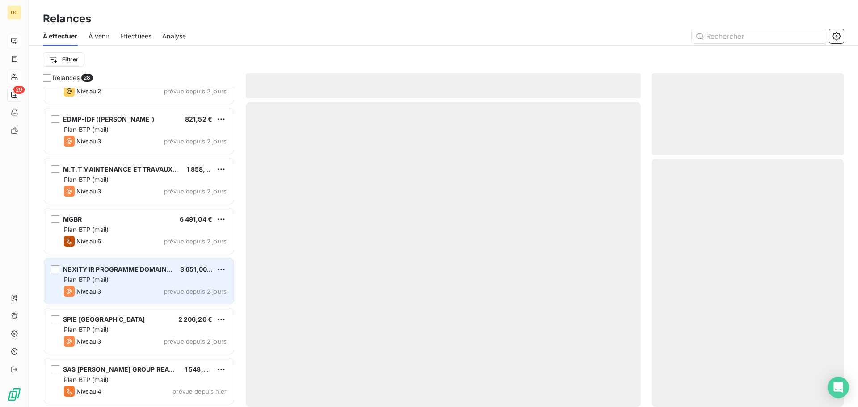
scroll to position [1081, 0]
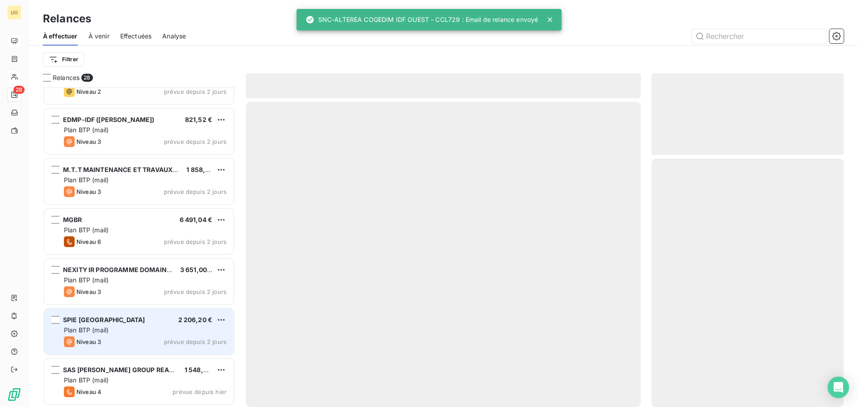
click at [135, 334] on div "Plan BTP (mail)" at bounding box center [145, 330] width 163 height 9
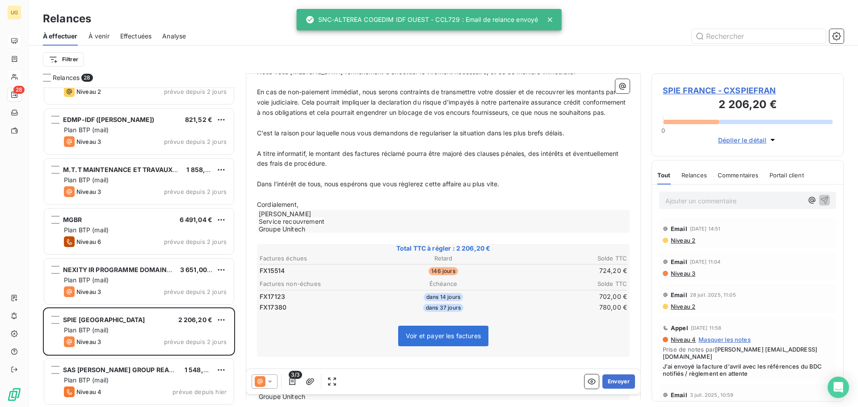
scroll to position [179, 0]
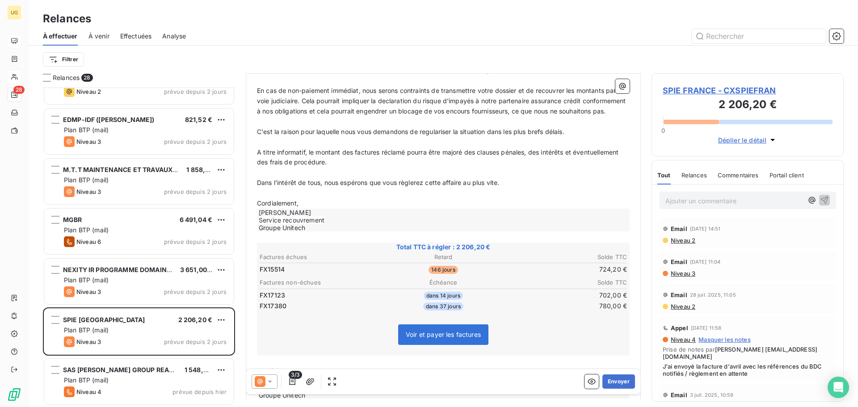
click at [133, 34] on span "Effectuées" at bounding box center [136, 36] width 32 height 9
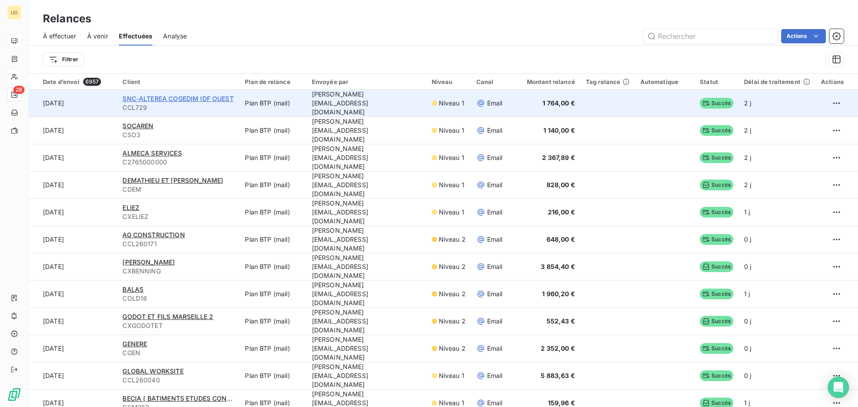
click at [196, 100] on span "SNC-ALTEREA COGEDIM IDF OUEST" at bounding box center [177, 99] width 111 height 8
